Goal: Navigation & Orientation: Find specific page/section

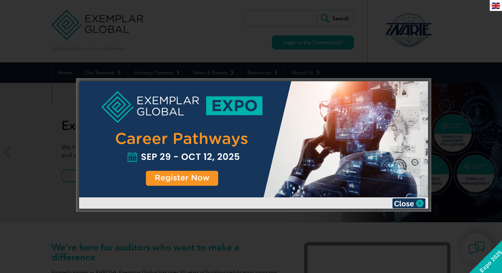
click at [429, 81] on div at bounding box center [253, 145] width 354 height 133
click at [490, 25] on div at bounding box center [251, 136] width 502 height 273
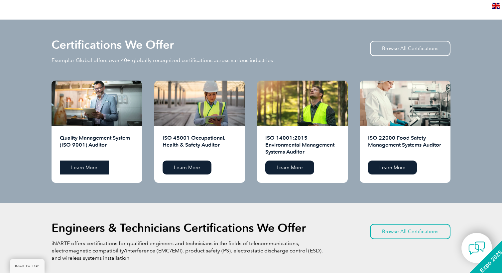
scroll to position [644, 0]
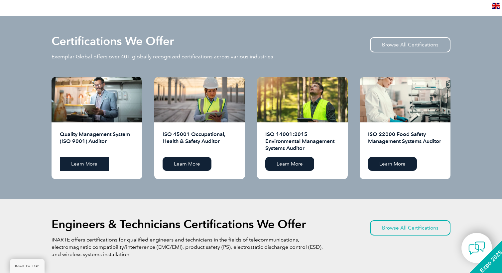
click at [89, 167] on link "Learn More" at bounding box center [84, 164] width 49 height 14
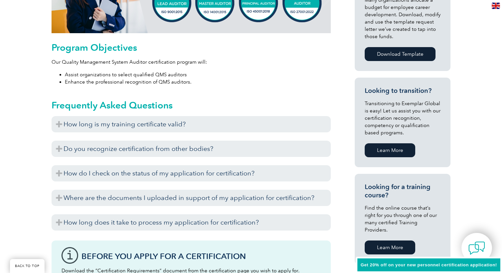
scroll to position [353, 0]
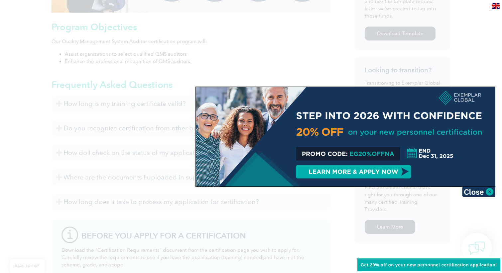
click at [96, 182] on div at bounding box center [251, 136] width 502 height 273
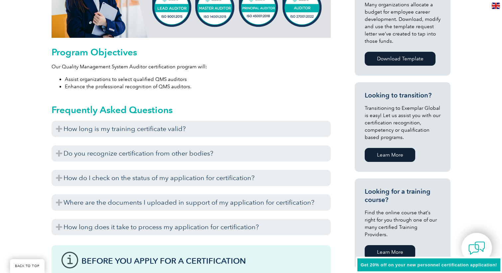
scroll to position [327, 0]
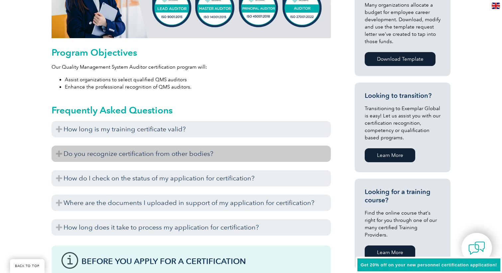
click at [152, 152] on h3 "Do you recognize certification from other bodies?" at bounding box center [191, 154] width 279 height 16
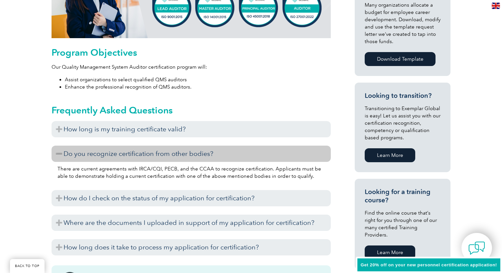
click at [152, 152] on h3 "Do you recognize certification from other bodies?" at bounding box center [191, 154] width 279 height 16
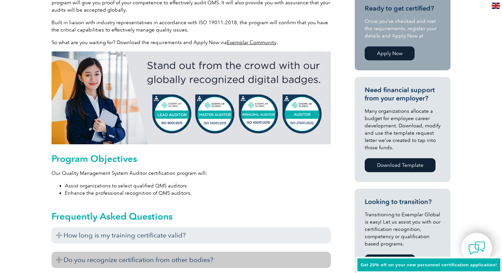
scroll to position [0, 0]
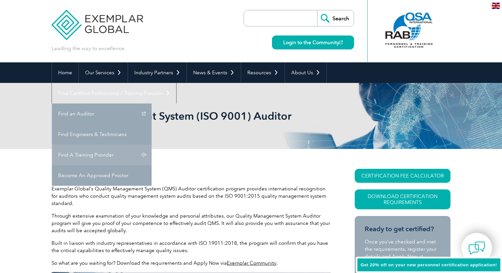
click at [152, 145] on link "Find A Training Provider" at bounding box center [102, 155] width 100 height 21
